Goal: Complete application form

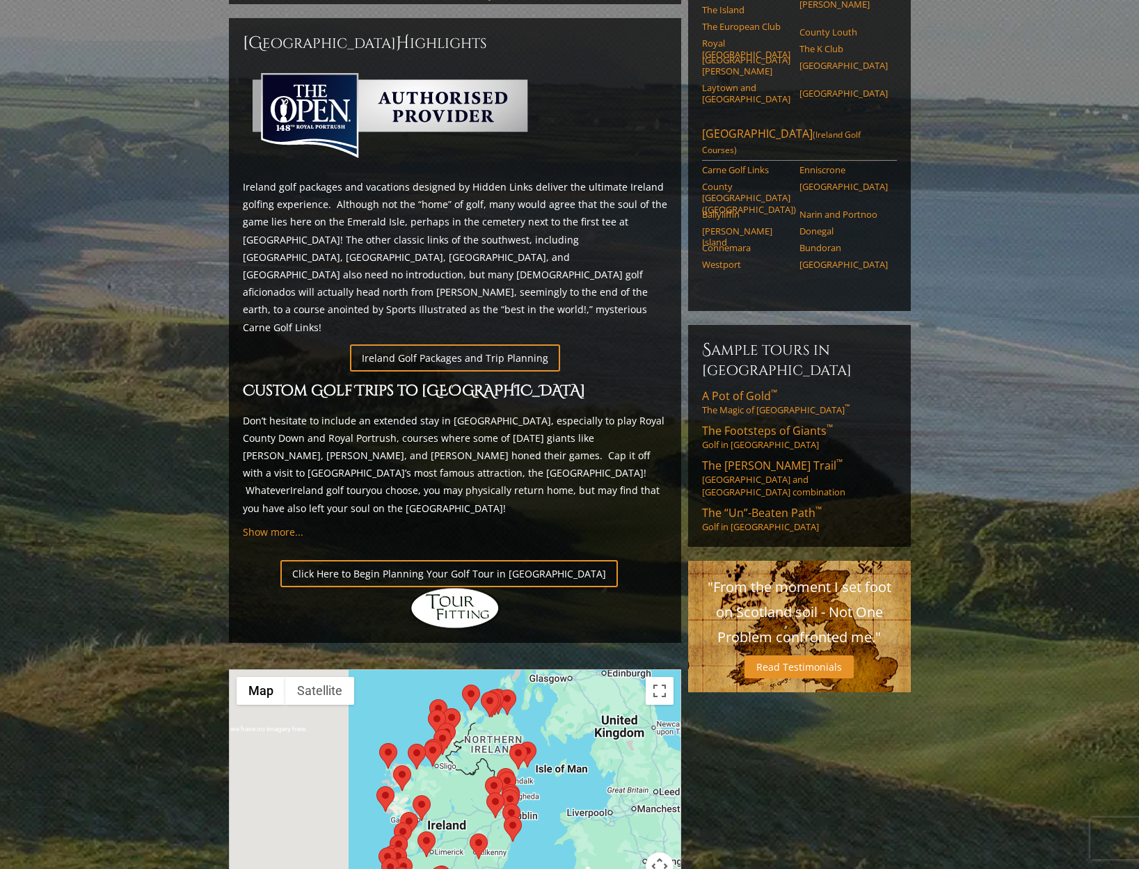
scroll to position [600, 0]
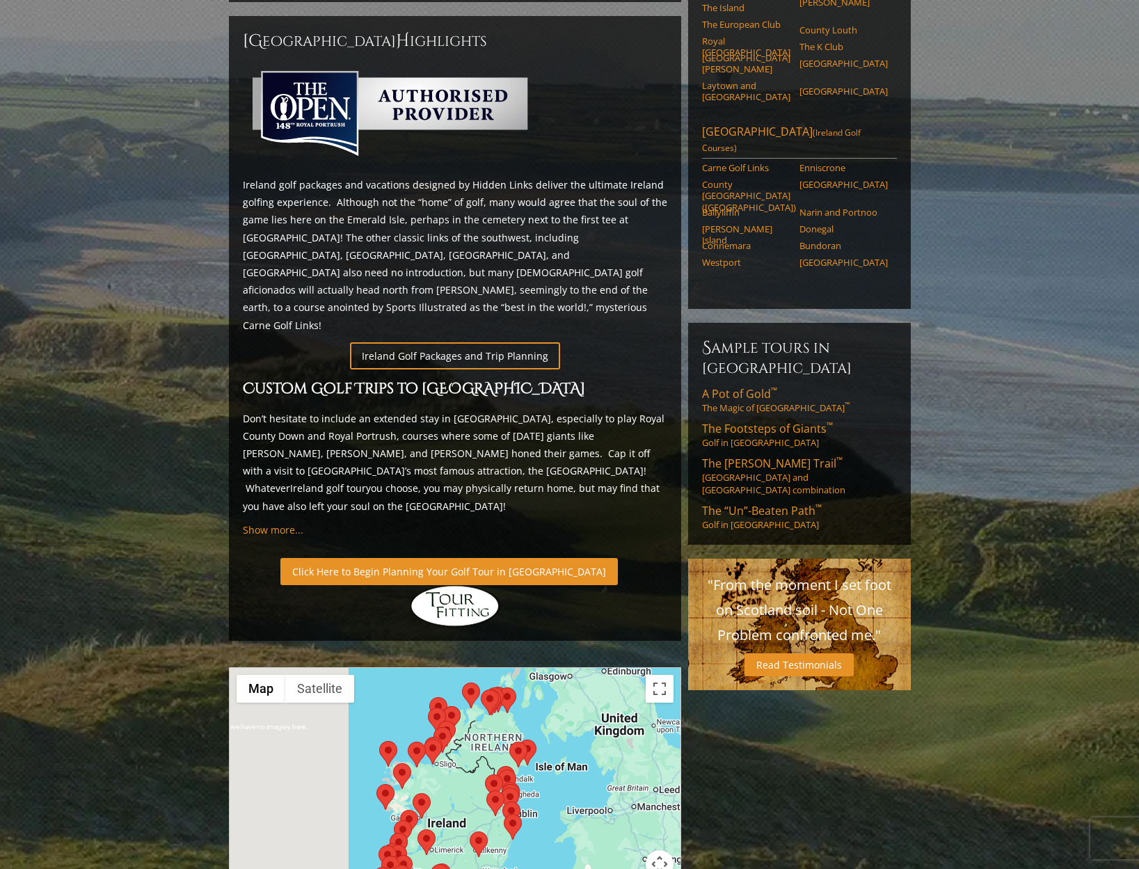
click at [402, 558] on link "Click Here to Begin Planning Your Golf Tour in Ireland" at bounding box center [449, 571] width 338 height 27
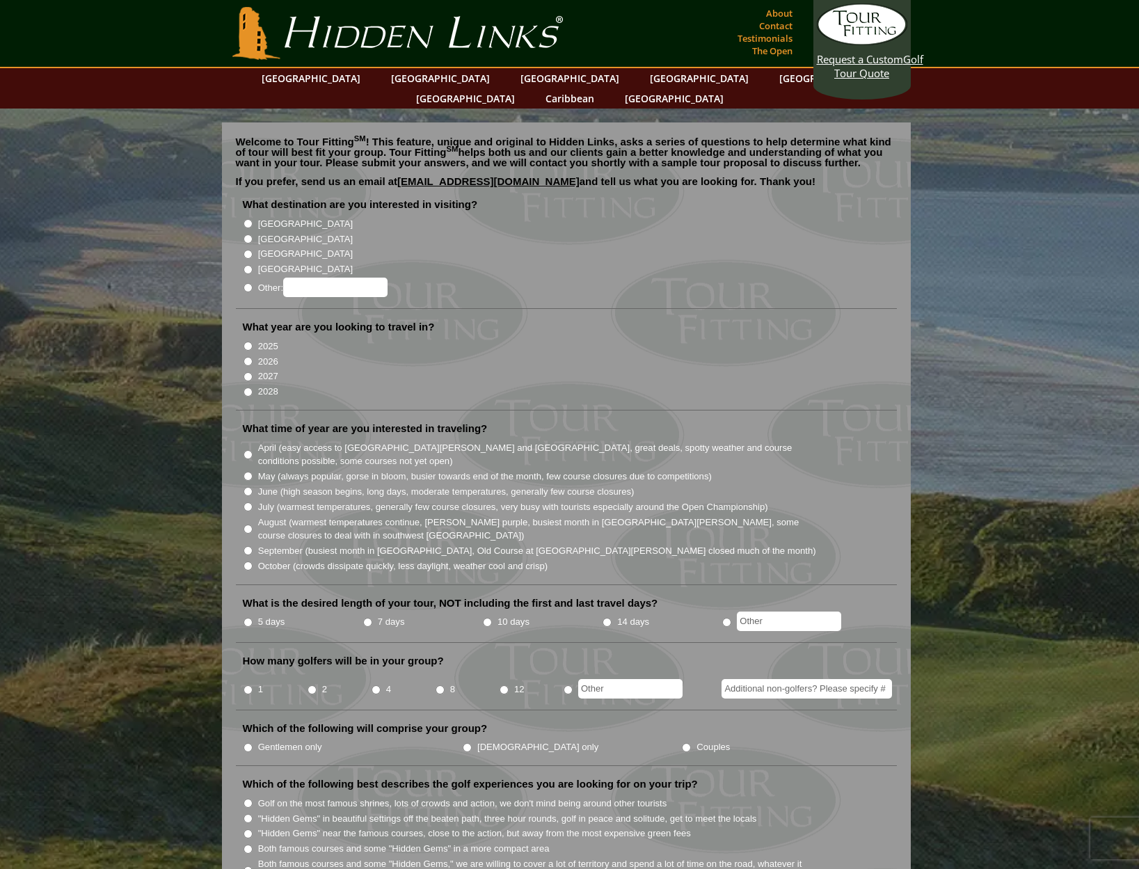
click at [244, 219] on input "[GEOGRAPHIC_DATA]" at bounding box center [248, 223] width 9 height 9
radio input "true"
click at [249, 357] on input "2026" at bounding box center [248, 361] width 9 height 9
radio input "true"
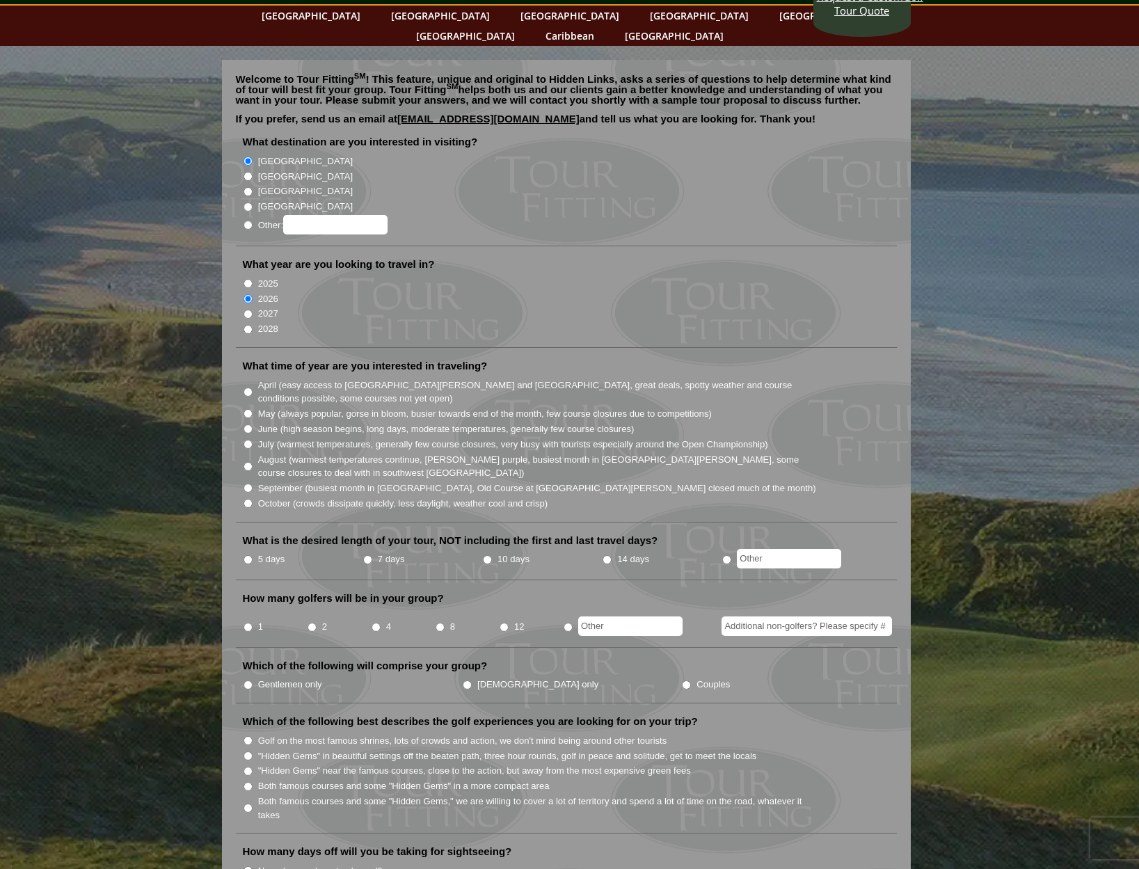
scroll to position [65, 0]
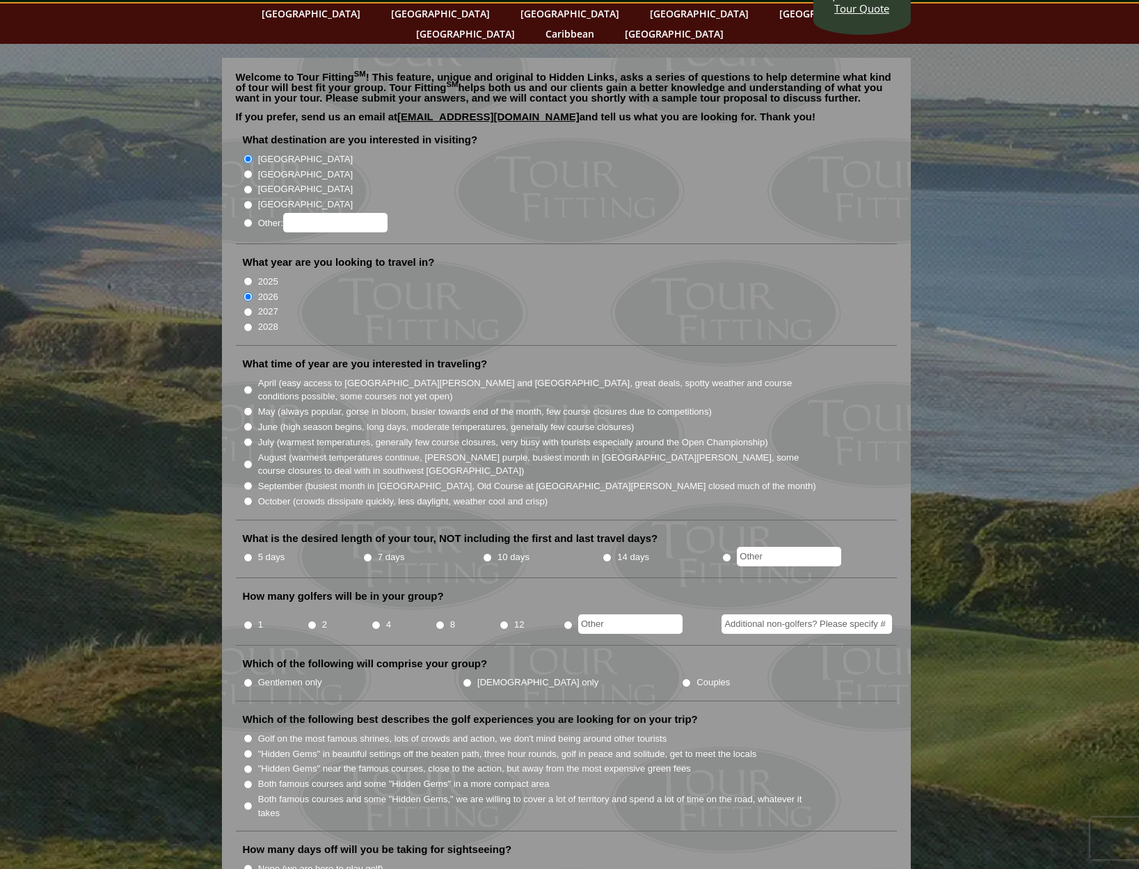
click at [249, 407] on input "May (always popular, gorse in bloom, busier towards end of the month, few cours…" at bounding box center [248, 411] width 9 height 9
radio input "true"
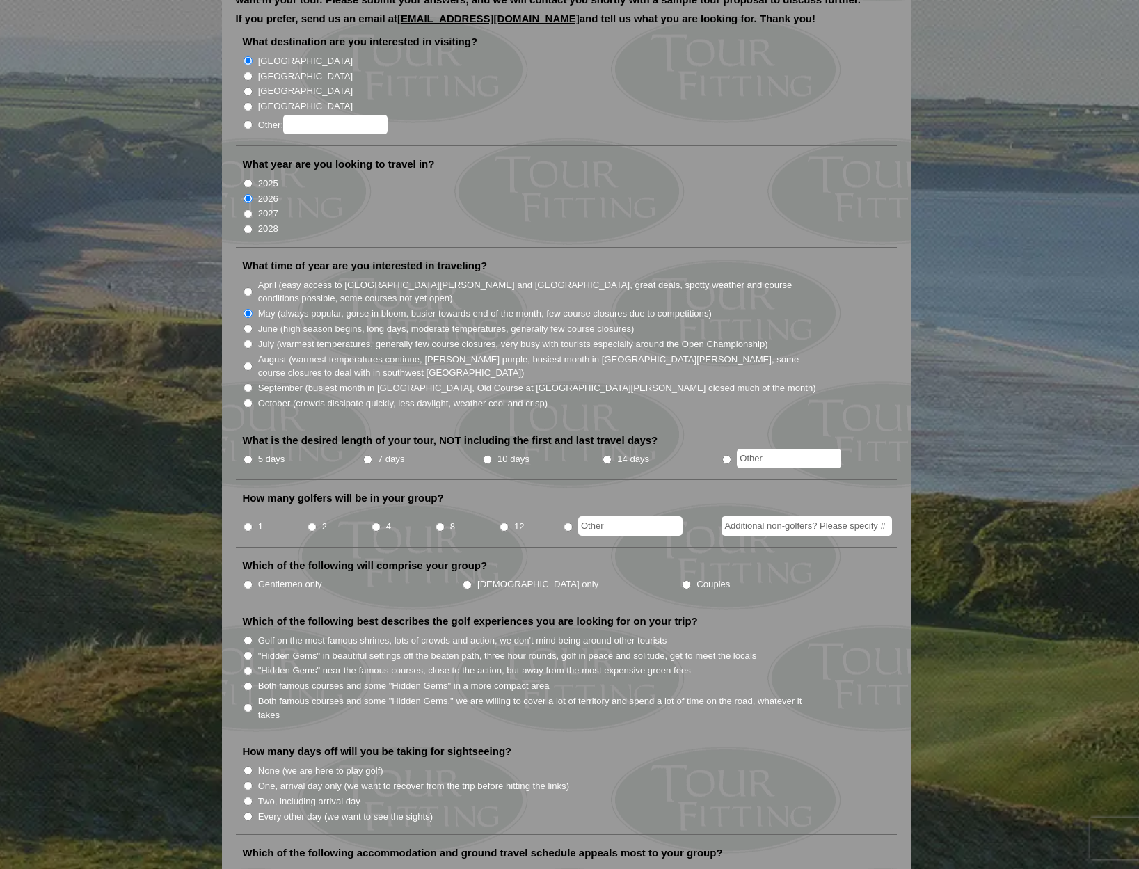
scroll to position [164, 0]
click at [248, 454] on input "5 days" at bounding box center [248, 458] width 9 height 9
radio input "true"
click at [317, 507] on li "2" at bounding box center [339, 520] width 64 height 27
click at [312, 521] on input "2" at bounding box center [312, 525] width 9 height 9
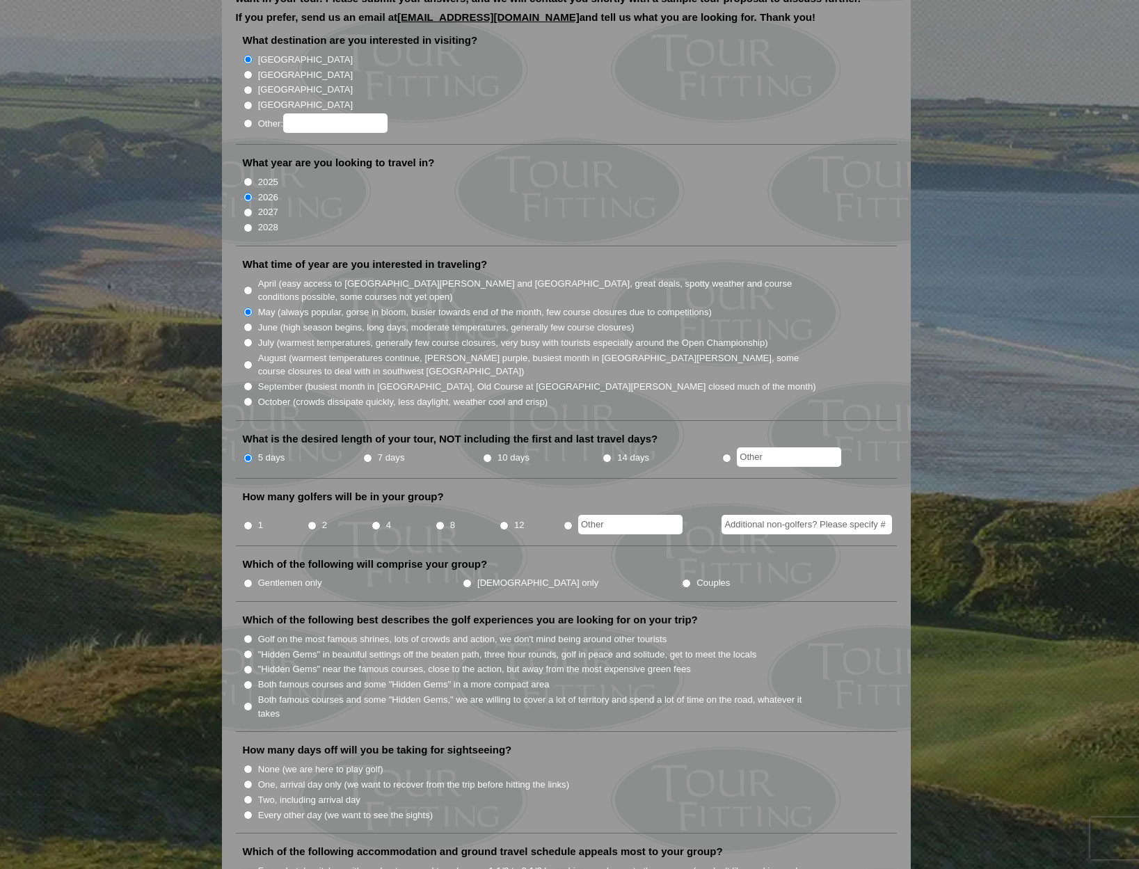
radio input "true"
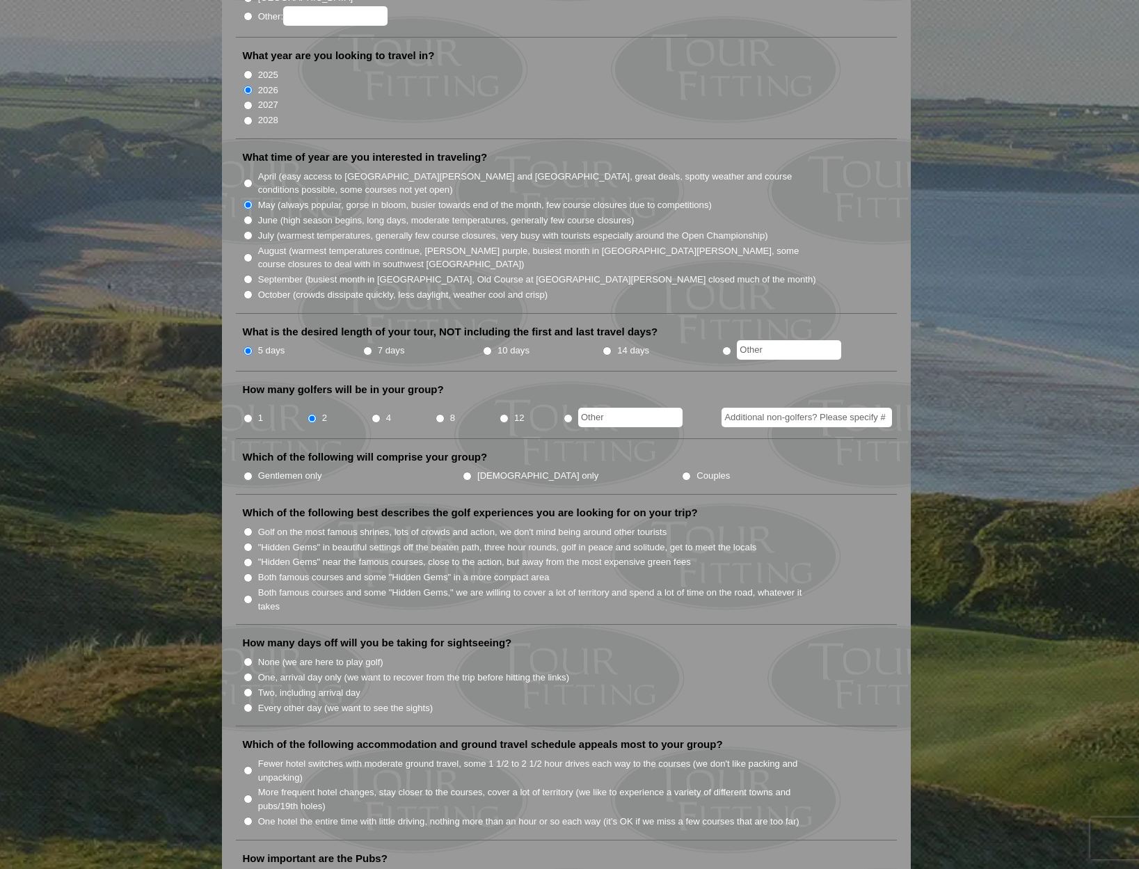
scroll to position [272, 0]
click at [246, 471] on input "Gentlemen only" at bounding box center [248, 475] width 9 height 9
radio input "true"
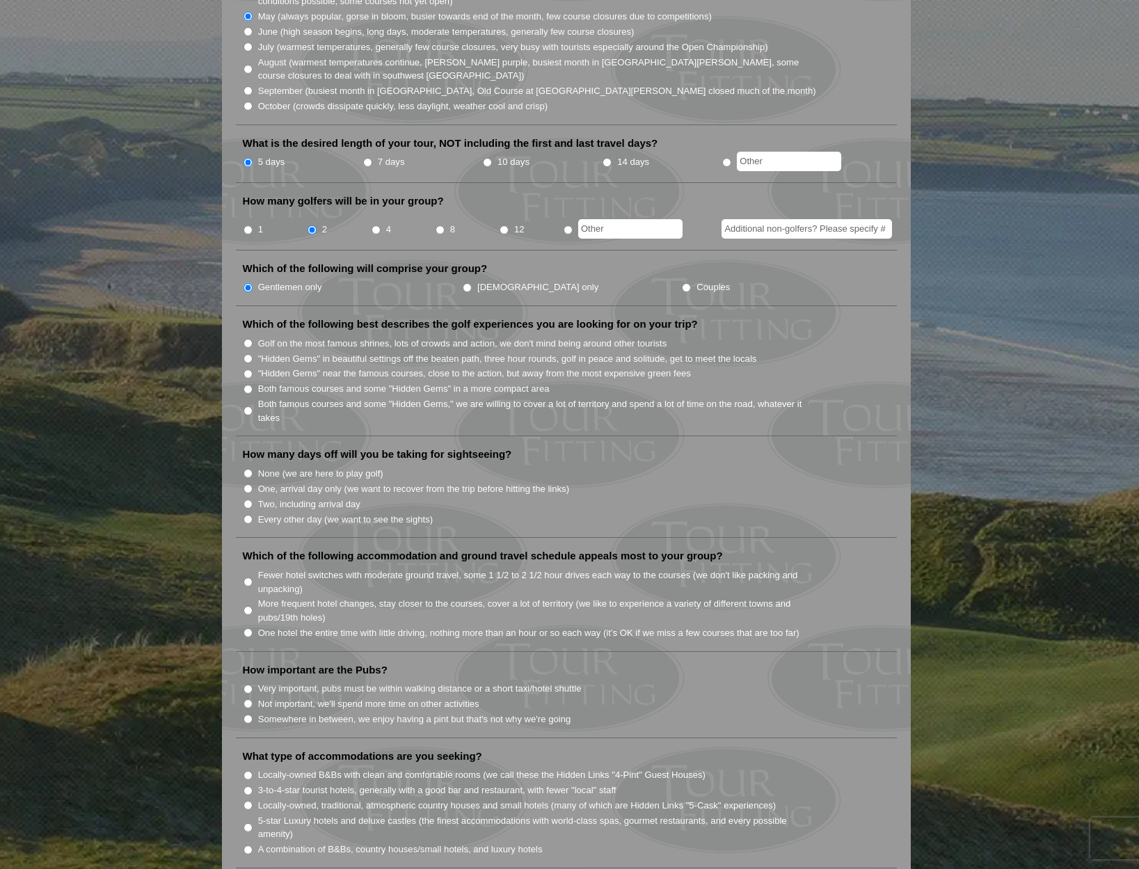
scroll to position [463, 0]
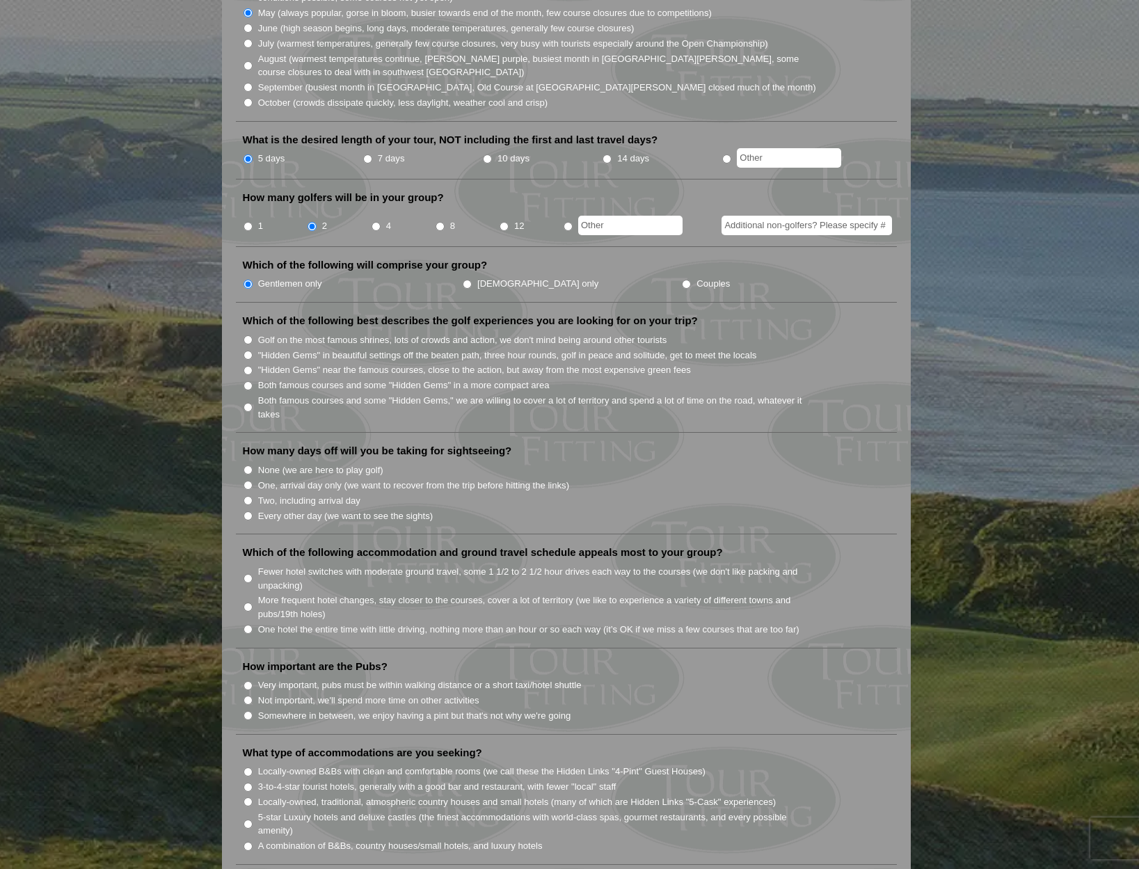
click at [247, 466] on input "None (we are here to play golf)" at bounding box center [248, 470] width 9 height 9
radio input "true"
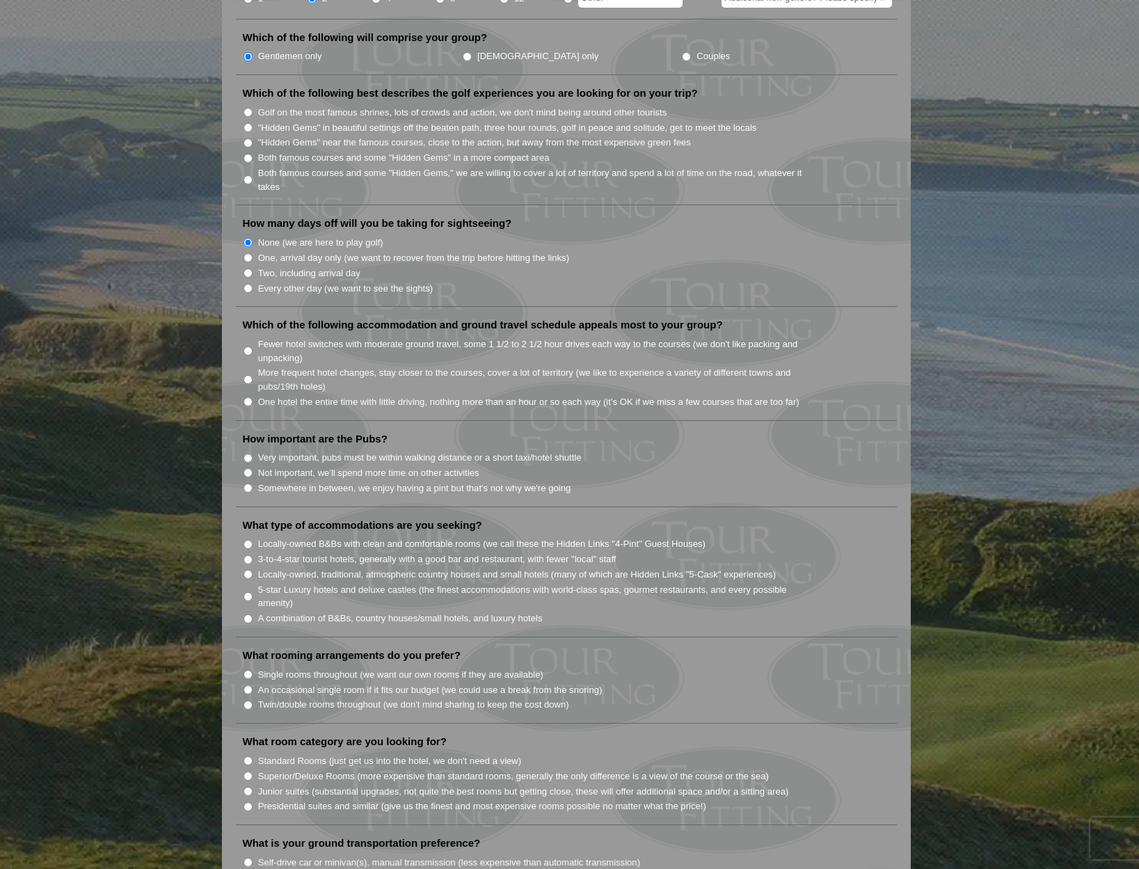
scroll to position [692, 0]
click at [248, 482] on input "Somewhere in between, we enjoy having a pint but that's not why we're going" at bounding box center [248, 486] width 9 height 9
radio input "true"
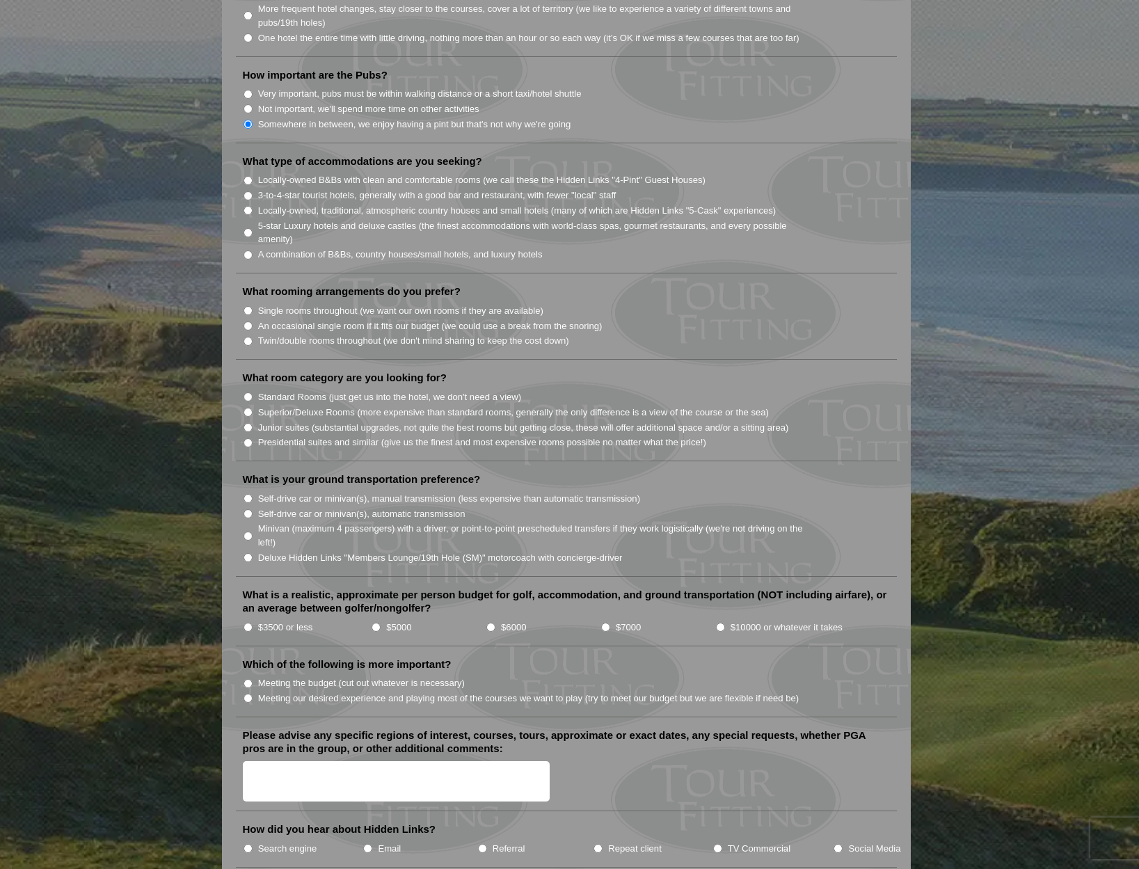
scroll to position [1070, 0]
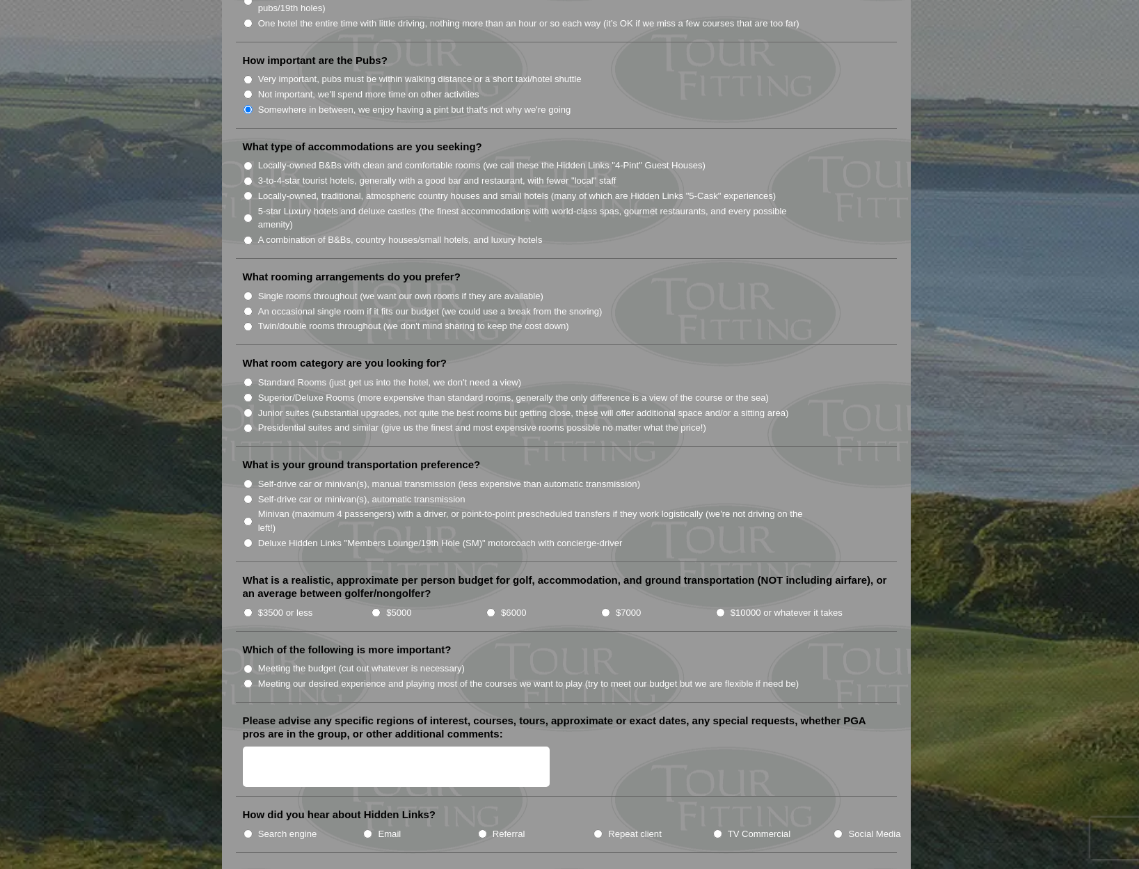
click at [248, 479] on input "Self-drive car or minivan(s), manual transmission (less expensive than automati…" at bounding box center [248, 483] width 9 height 9
radio input "true"
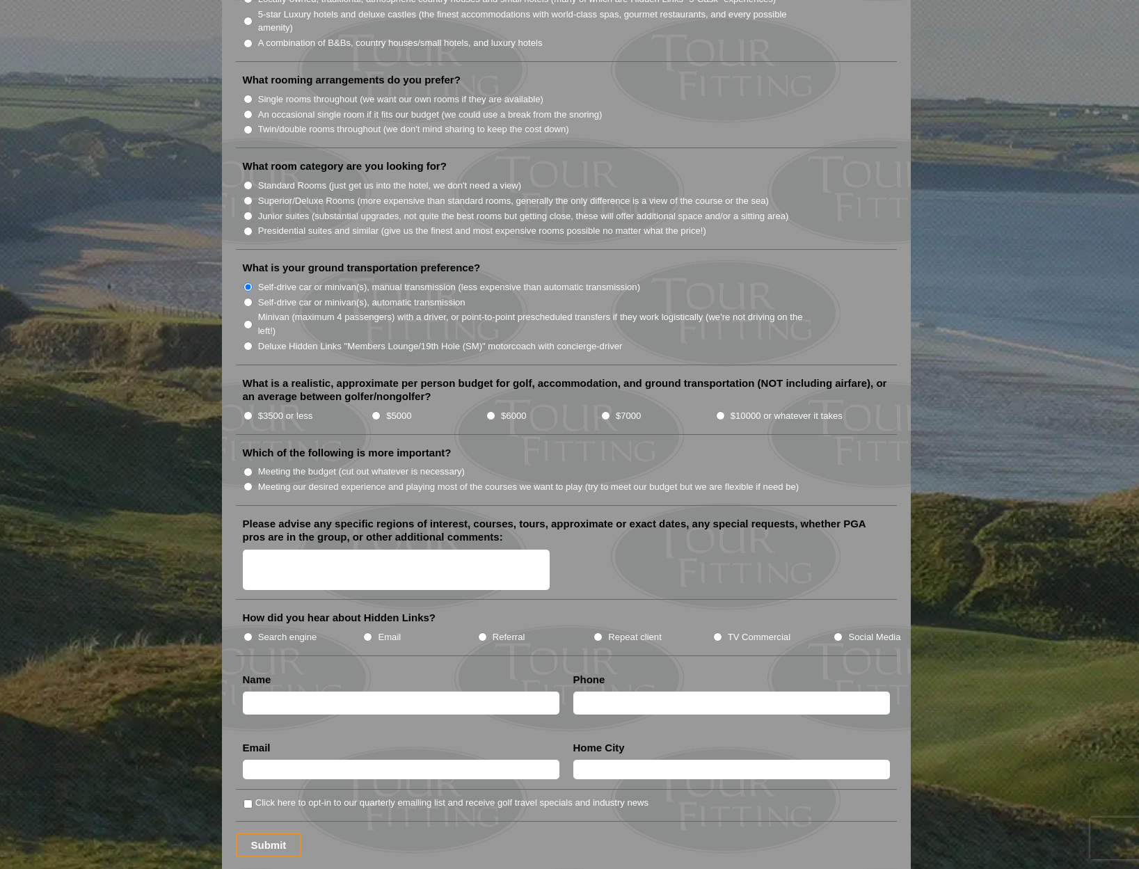
scroll to position [1269, 0]
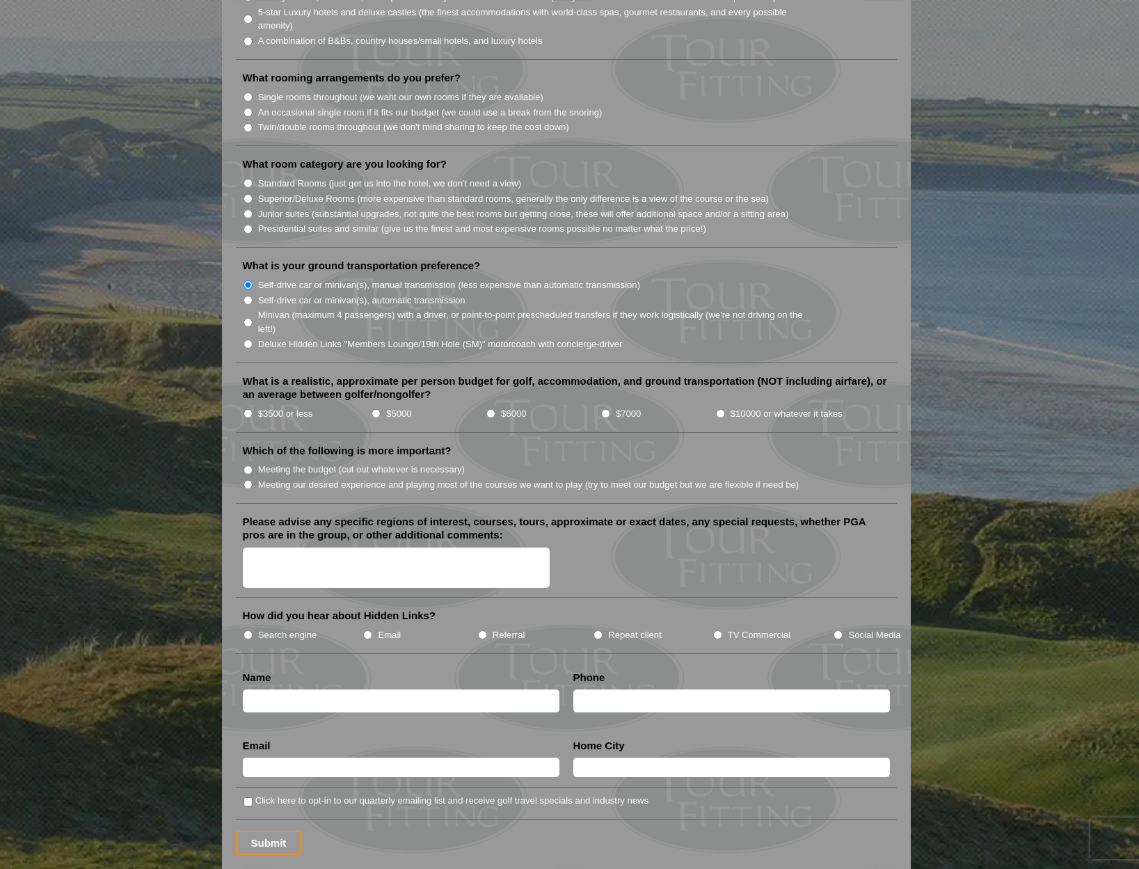
click at [318, 548] on textarea "Please advise any specific regions of interest, courses, tours, approximate or …" at bounding box center [397, 568] width 308 height 41
type textarea "we would like a self driving tour from [DATE]-[DATE]. We have specific courses …"
type input "[PERSON_NAME]"
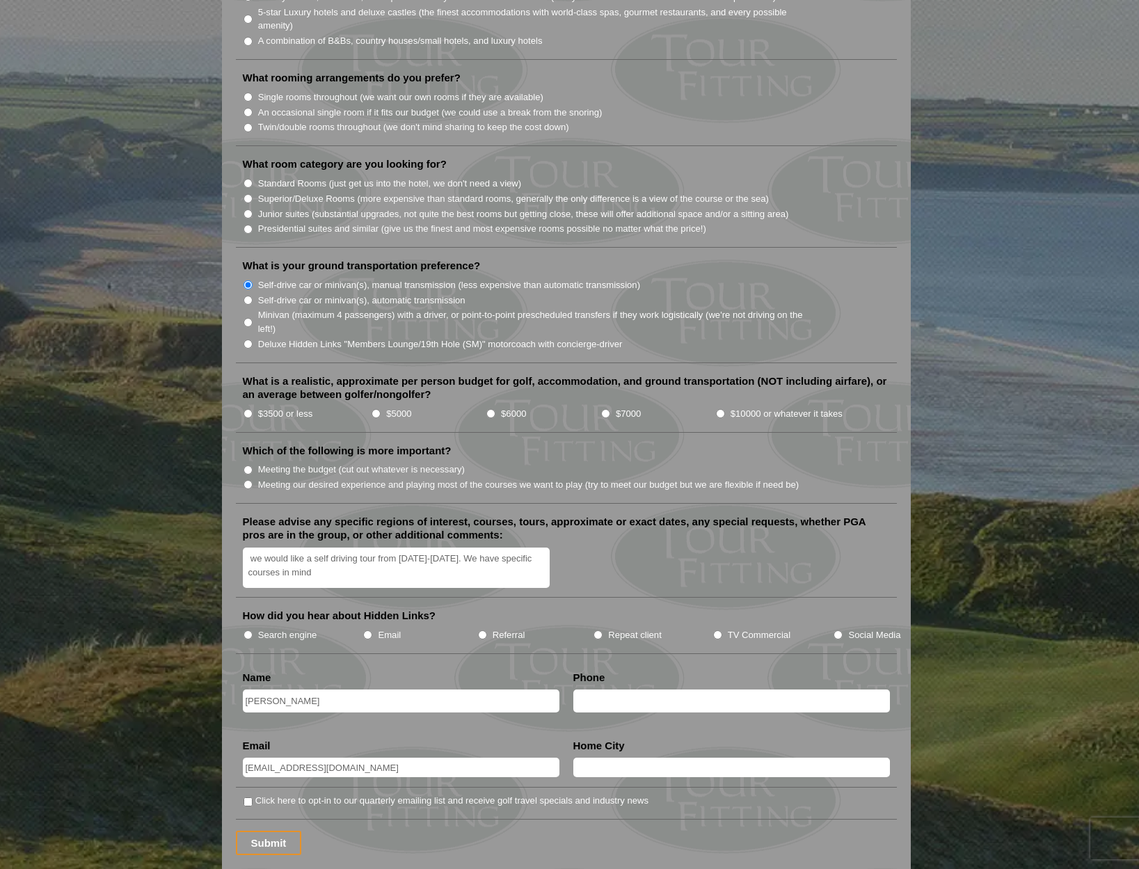
type input "[EMAIL_ADDRESS][DOMAIN_NAME]"
type input "[GEOGRAPHIC_DATA] [GEOGRAPHIC_DATA]"
type input "9165957677"
click at [337, 548] on textarea "we would like a self driving tour from [DATE]-[DATE]. We have specific courses …" at bounding box center [397, 568] width 308 height 41
type textarea "we would like a self driving tour from [DATE]-[DATE]. We have specific courses …"
